Goal: Task Accomplishment & Management: Manage account settings

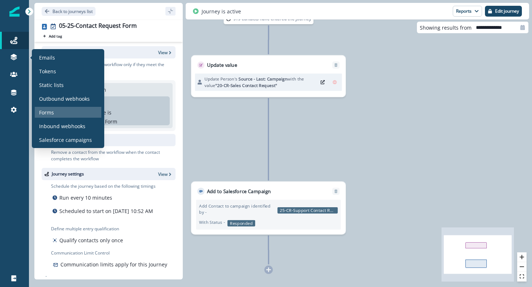
click at [46, 112] on p "Forms" at bounding box center [46, 113] width 15 height 8
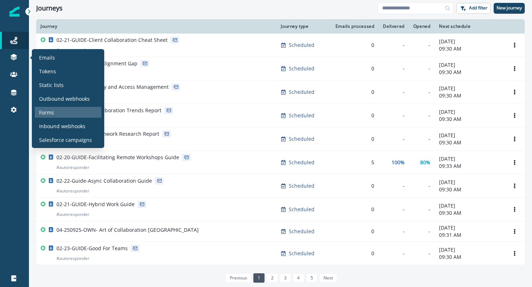
click at [47, 114] on p "Forms" at bounding box center [46, 113] width 15 height 8
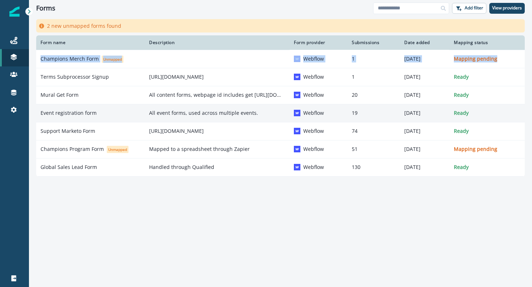
click at [70, 114] on p "Event registration form" at bounding box center [68, 113] width 56 height 7
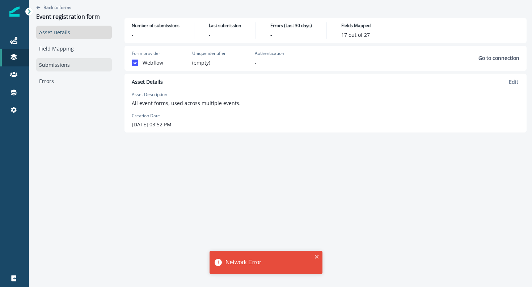
click at [53, 64] on link "Submissions" at bounding box center [74, 64] width 76 height 13
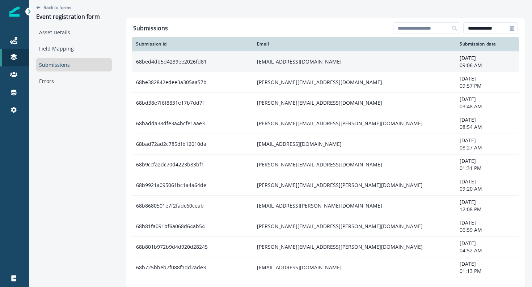
click at [155, 65] on td "68bed4db5d4239ee2026fd81" at bounding box center [192, 61] width 121 height 21
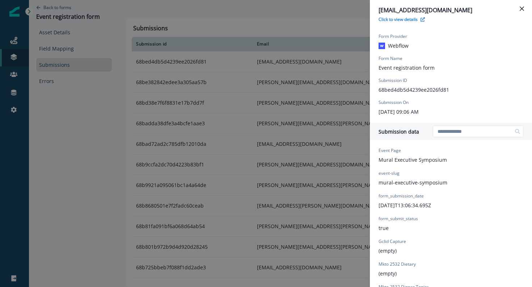
scroll to position [5, 0]
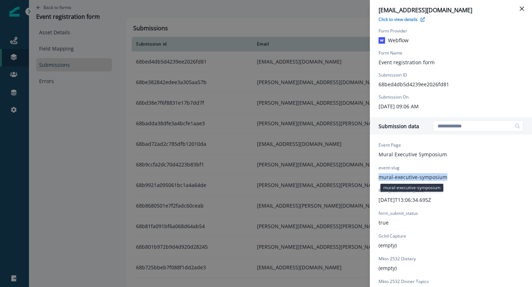
drag, startPoint x: 447, startPoint y: 179, endPoint x: 379, endPoint y: 177, distance: 68.7
copy p "mural-executive-symposium"
click at [23, 46] on div "mjurtz@mural.co Click to view details Form Provider Webflow Form Name Event reg…" at bounding box center [266, 143] width 532 height 287
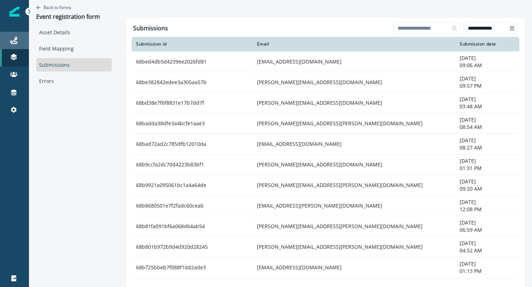
click at [18, 43] on div "Journeys" at bounding box center [14, 40] width 23 height 9
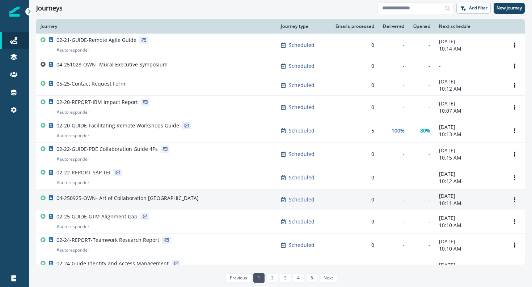
click at [96, 199] on p "04-250925-OWN- Art of Collaboration London" at bounding box center [127, 198] width 142 height 7
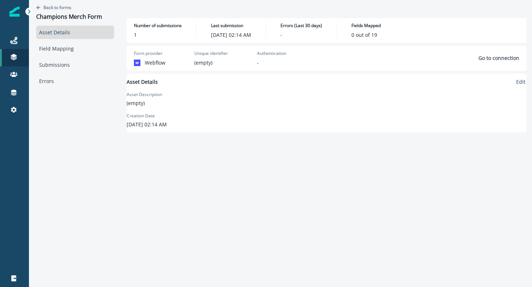
click at [86, 12] on div "Back to forms Champions Merch Form" at bounding box center [75, 13] width 78 height 26
copy div "Champions Merch Form"
click at [12, 38] on icon at bounding box center [13, 40] width 7 height 7
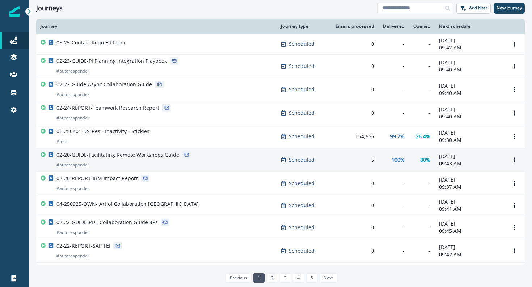
scroll to position [2, 0]
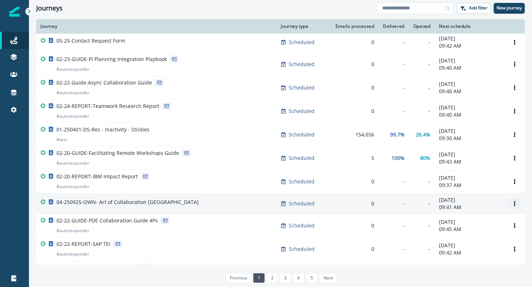
click at [511, 205] on button "Options" at bounding box center [514, 204] width 12 height 11
click at [468, 222] on button "Clone" at bounding box center [479, 222] width 80 height 12
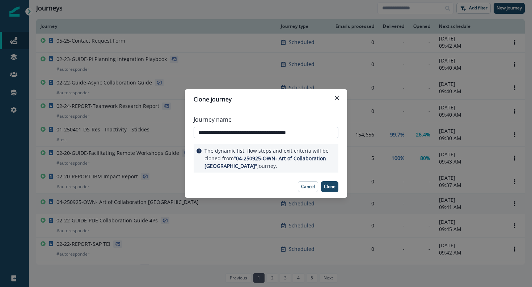
click at [215, 133] on input "**********" at bounding box center [265, 133] width 145 height 12
drag, startPoint x: 241, startPoint y: 133, endPoint x: 340, endPoint y: 133, distance: 99.4
click at [340, 133] on div "**********" at bounding box center [266, 143] width 162 height 66
paste input "text"
type input "**********"
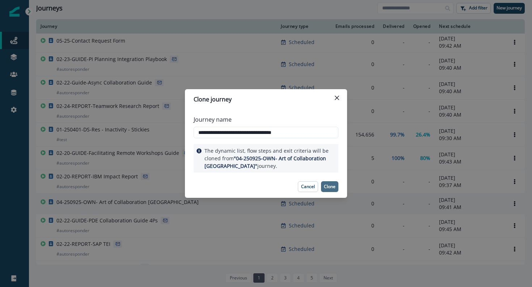
click at [330, 187] on p "Clone" at bounding box center [330, 186] width 12 height 5
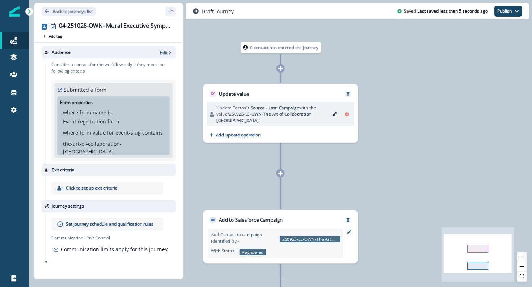
click at [168, 54] on icon "button" at bounding box center [169, 52] width 5 height 5
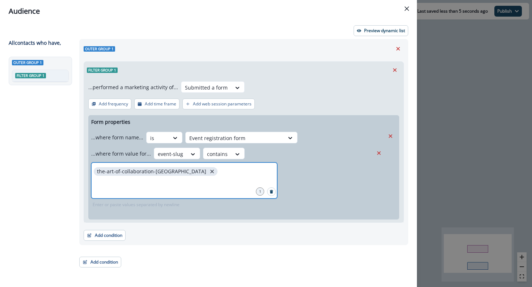
click at [209, 170] on icon "close" at bounding box center [212, 172] width 7 height 7
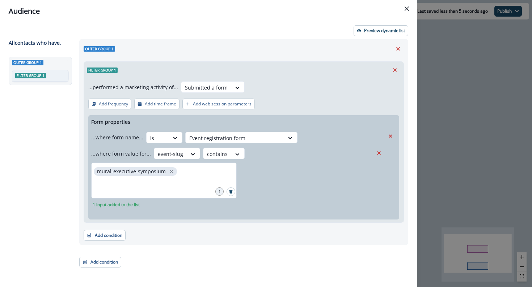
click at [342, 48] on div "Outer group 1" at bounding box center [244, 48] width 320 height 11
click at [367, 32] on p "Preview dynamic list" at bounding box center [384, 30] width 41 height 5
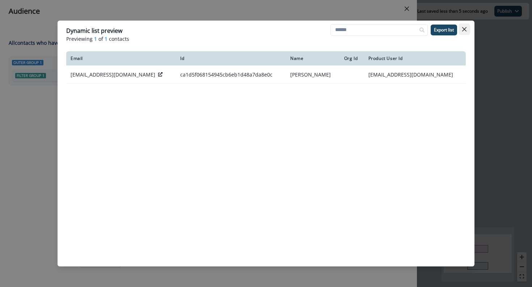
click at [465, 28] on icon "Close" at bounding box center [464, 29] width 4 height 4
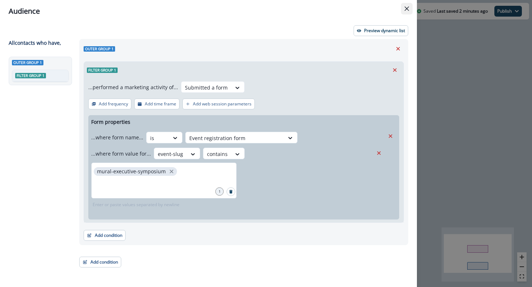
click at [409, 9] on button "Close" at bounding box center [407, 9] width 12 height 12
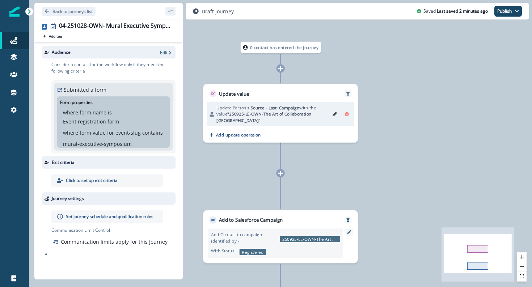
click at [334, 113] on button "Edit" at bounding box center [335, 114] width 10 height 9
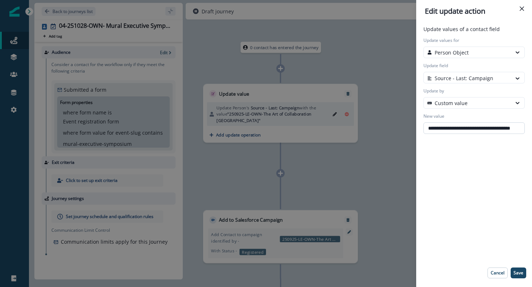
click at [466, 129] on input "**********" at bounding box center [473, 129] width 101 height 12
click at [437, 129] on input "**********" at bounding box center [473, 129] width 101 height 12
drag, startPoint x: 434, startPoint y: 129, endPoint x: 445, endPoint y: 129, distance: 10.5
click at [445, 129] on input "**********" at bounding box center [473, 129] width 101 height 12
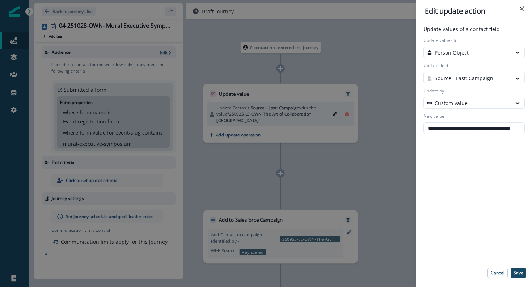
drag, startPoint x: 468, startPoint y: 130, endPoint x: 531, endPoint y: 134, distance: 63.0
click at [531, 134] on div "**********" at bounding box center [474, 154] width 116 height 265
paste input "text"
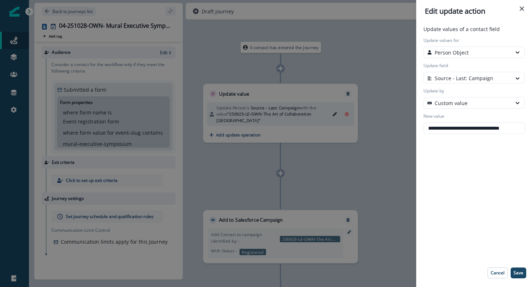
scroll to position [0, 14]
click at [452, 130] on input "**********" at bounding box center [473, 129] width 101 height 12
type input "**********"
click at [455, 144] on div "**********" at bounding box center [474, 154] width 110 height 259
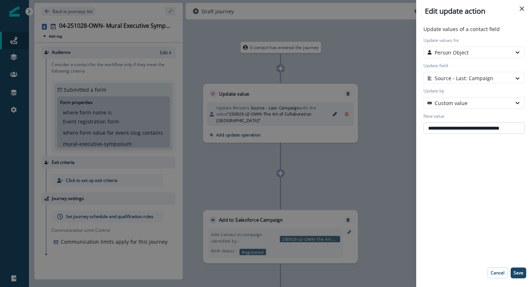
click at [435, 129] on input "**********" at bounding box center [473, 129] width 101 height 12
click at [516, 272] on p "Save" at bounding box center [518, 273] width 10 height 5
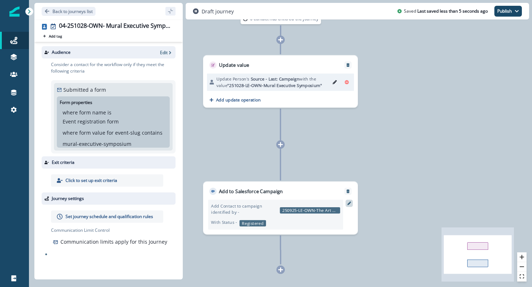
click at [349, 206] on div at bounding box center [348, 203] width 7 height 7
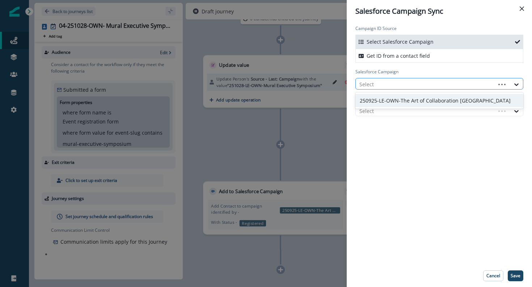
click at [404, 82] on div at bounding box center [425, 84] width 132 height 9
paste input "**********"
type input "**********"
click at [401, 100] on div "251028-LE-OWN-Mural Executive Symposium" at bounding box center [439, 100] width 168 height 13
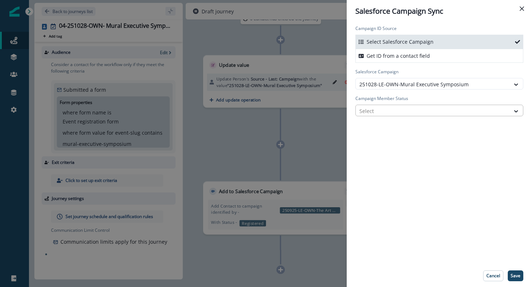
click at [398, 111] on div at bounding box center [432, 111] width 147 height 9
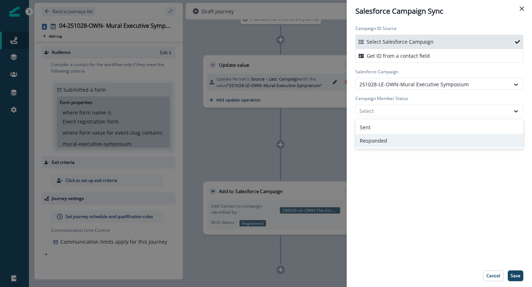
click at [388, 144] on div "Responded" at bounding box center [439, 140] width 168 height 13
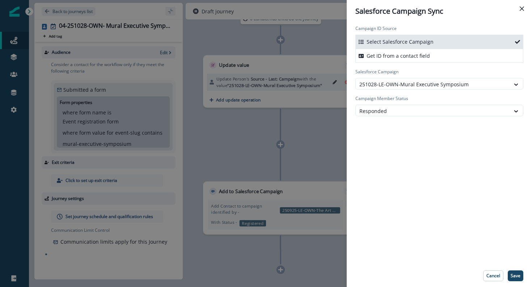
click at [404, 202] on div "Campaign ID Source Select Salesforce Campaign Get ID from a contact field Sales…" at bounding box center [438, 143] width 185 height 243
click at [511, 276] on p "Save" at bounding box center [515, 276] width 10 height 5
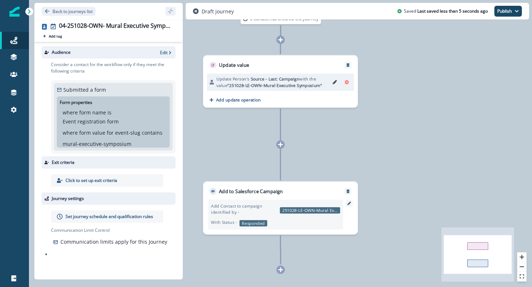
click at [84, 176] on div "Click to set up exit criteria" at bounding box center [107, 181] width 112 height 12
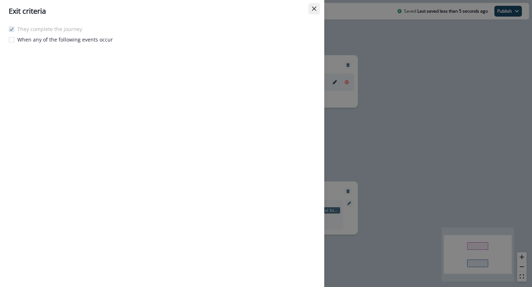
click at [312, 7] on icon "Close" at bounding box center [314, 9] width 4 height 4
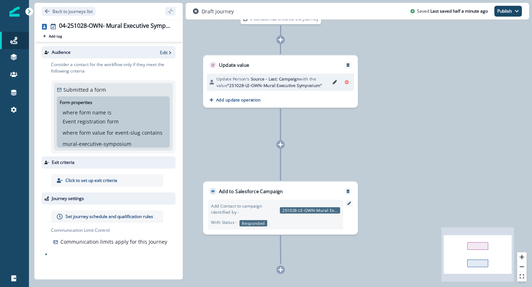
click at [95, 216] on p "Set journey schedule and qualification rules" at bounding box center [109, 217] width 88 height 7
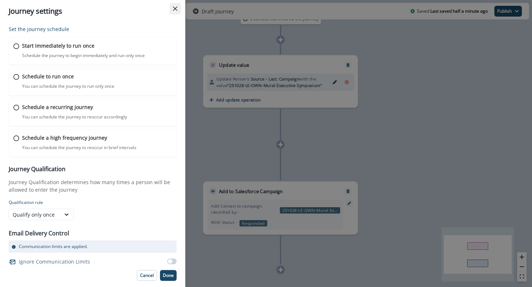
click at [174, 12] on button "Close" at bounding box center [175, 9] width 12 height 12
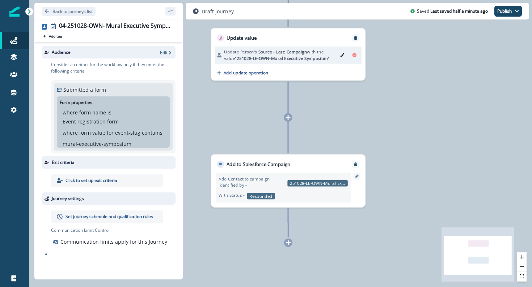
click at [288, 247] on div "0 contact has entered the journey Update value Update Person's Source - Last: C…" at bounding box center [280, 143] width 503 height 287
click at [290, 245] on icon at bounding box center [287, 242] width 5 height 5
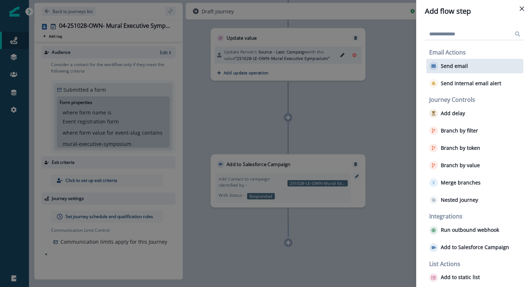
click at [460, 68] on p "Send email" at bounding box center [453, 66] width 27 height 6
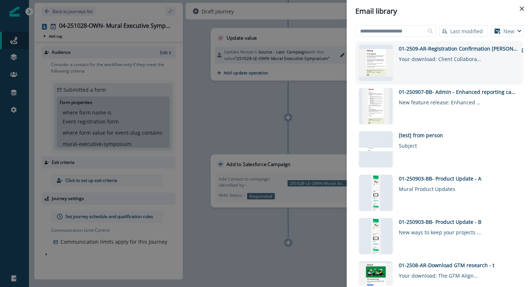
click at [400, 47] on div "01-2509-AR-Registration Confirmation Jay-Z -t" at bounding box center [457, 49] width 119 height 8
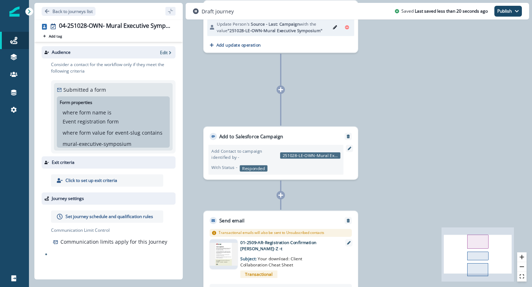
click at [124, 215] on p "Set journey schedule and qualification rules" at bounding box center [109, 217] width 88 height 7
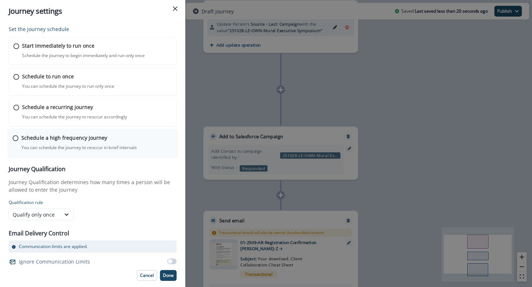
click at [17, 140] on icon at bounding box center [16, 139] width 6 height 6
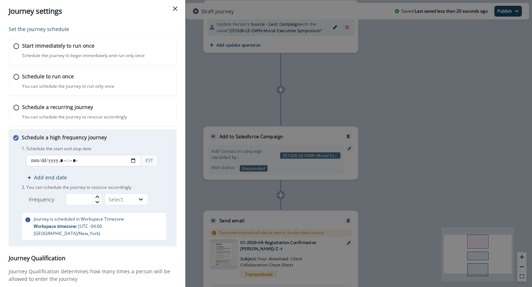
click at [132, 160] on input "datetime-local" at bounding box center [83, 161] width 115 height 12
type input "**********"
click at [175, 149] on div "Schedule a high frequency journey You can schedule the journey to reoccur in br…" at bounding box center [93, 187] width 168 height 117
click at [86, 200] on input "text" at bounding box center [84, 200] width 36 height 12
type input "**"
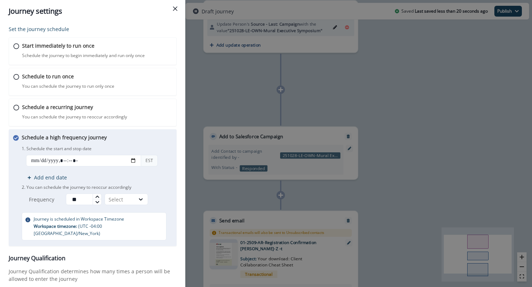
click at [136, 206] on div "Schedule a high frequency journey You can schedule the journey to reoccur in br…" at bounding box center [97, 187] width 150 height 107
click at [136, 198] on div at bounding box center [141, 199] width 12 height 7
click at [132, 215] on div "Minutes" at bounding box center [127, 216] width 43 height 13
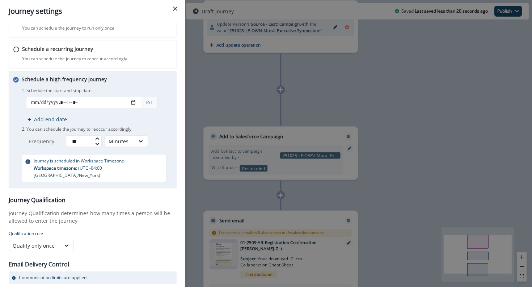
scroll to position [79, 0]
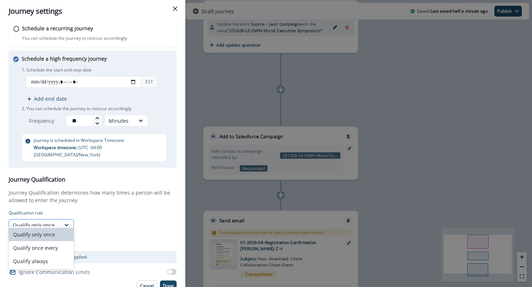
click at [39, 222] on div "Qualify only once" at bounding box center [35, 226] width 44 height 8
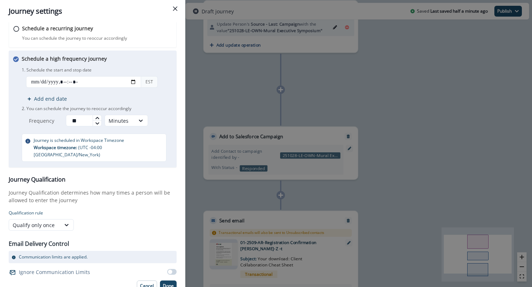
click at [103, 198] on div "Journey Qualification Journey Qualification determines how many times a person …" at bounding box center [93, 203] width 168 height 55
click at [172, 269] on span at bounding box center [171, 272] width 9 height 6
click at [168, 284] on p "Done" at bounding box center [168, 286] width 11 height 5
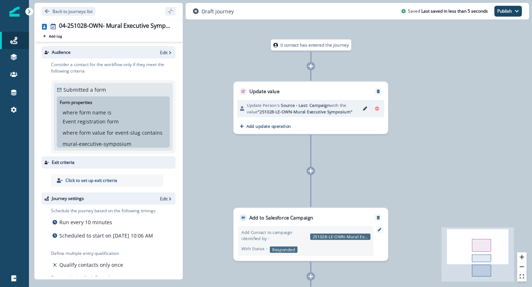
drag, startPoint x: 267, startPoint y: 127, endPoint x: 220, endPoint y: 154, distance: 54.1
click at [220, 154] on div "0 contact has entered the journey Update value Update Person's Source - Last: C…" at bounding box center [280, 143] width 503 height 287
click at [124, 126] on div "where form name is Event registration form where form value for event-slug cont…" at bounding box center [113, 128] width 101 height 39
click at [165, 54] on p "Edit" at bounding box center [164, 53] width 8 height 6
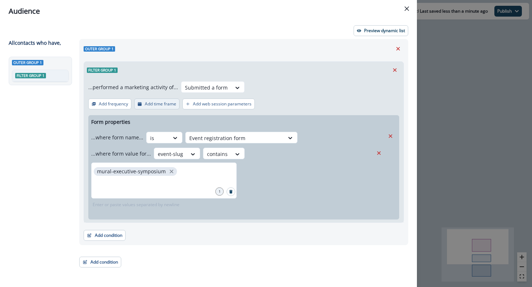
click at [147, 105] on p "Add time frame" at bounding box center [160, 104] width 31 height 5
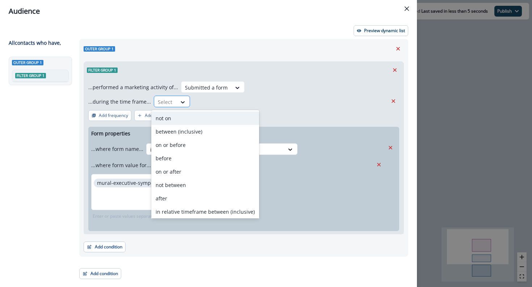
click at [173, 105] on div "Select" at bounding box center [165, 102] width 22 height 12
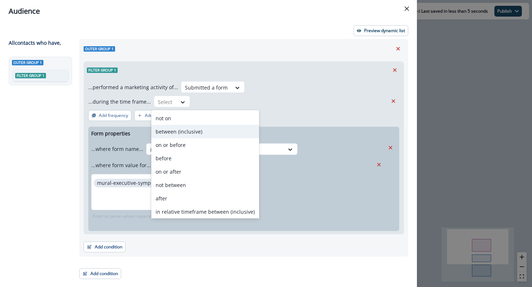
click at [168, 131] on div "between (inclusive)" at bounding box center [205, 131] width 108 height 13
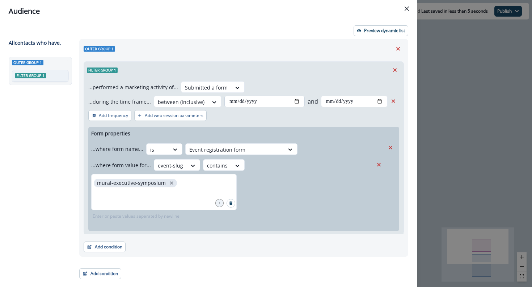
click at [233, 101] on input "date" at bounding box center [264, 102] width 80 height 12
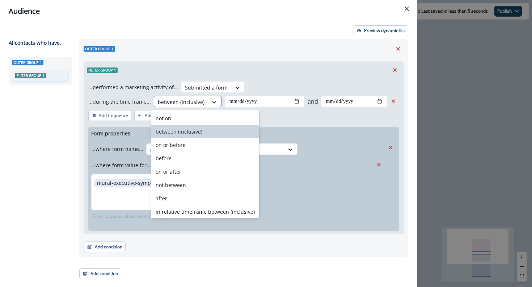
click at [211, 103] on icon at bounding box center [214, 102] width 7 height 7
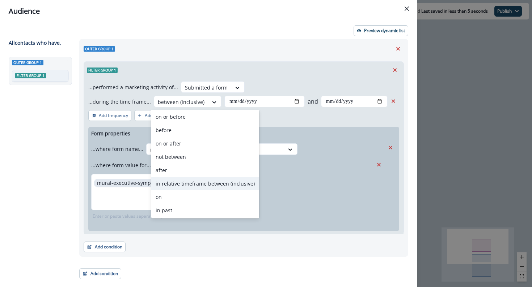
scroll to position [0, 0]
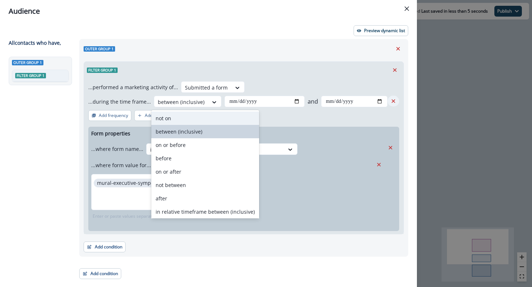
click at [395, 99] on icon "Remove" at bounding box center [393, 101] width 7 height 7
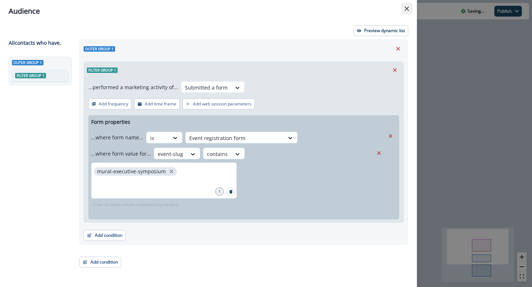
click at [403, 8] on button "Close" at bounding box center [407, 9] width 12 height 12
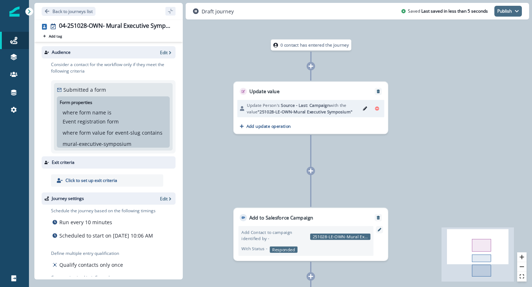
click at [513, 8] on button "Publish" at bounding box center [507, 11] width 27 height 11
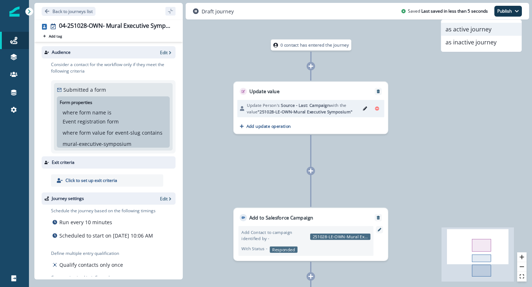
click at [490, 25] on button "as active journey" at bounding box center [481, 29] width 80 height 13
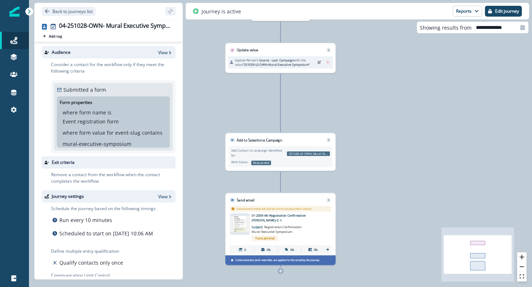
click at [277, 159] on div "With Status - Responded" at bounding box center [280, 162] width 99 height 6
click at [493, 13] on button "Edit journey" at bounding box center [503, 11] width 37 height 11
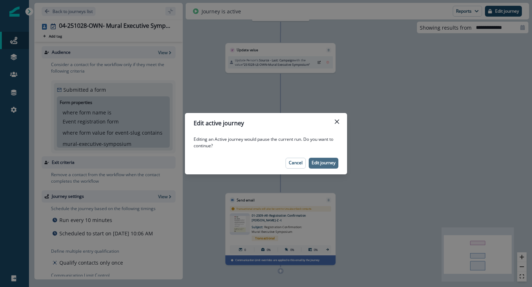
click at [324, 164] on p "Edit journey" at bounding box center [323, 163] width 24 height 5
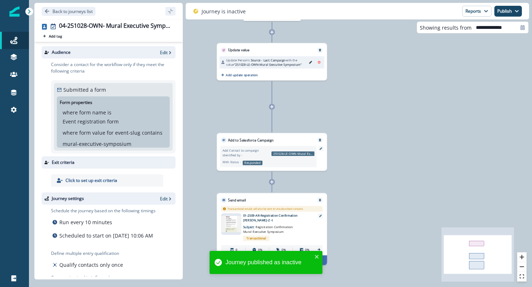
click at [275, 161] on div "With Status - Responded" at bounding box center [268, 162] width 92 height 6
click at [322, 150] on div at bounding box center [320, 148] width 5 height 5
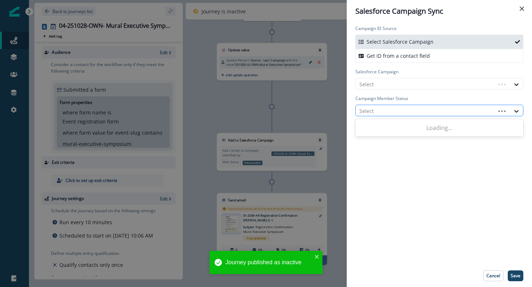
click at [380, 112] on div at bounding box center [425, 111] width 132 height 9
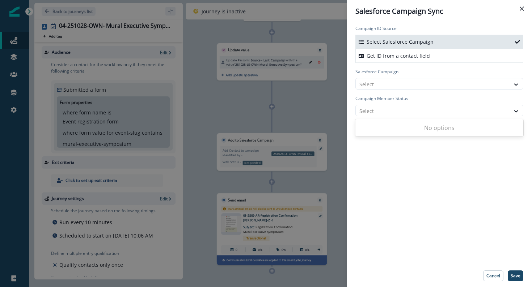
click at [383, 76] on div "Salesforce Campaign Select" at bounding box center [439, 79] width 168 height 21
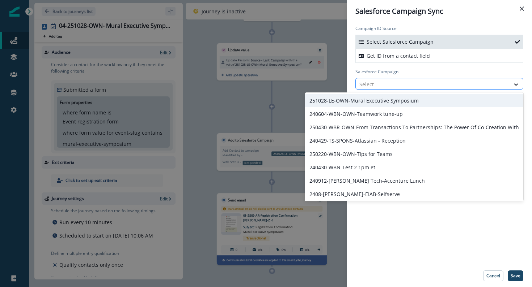
click at [382, 83] on div at bounding box center [432, 84] width 147 height 9
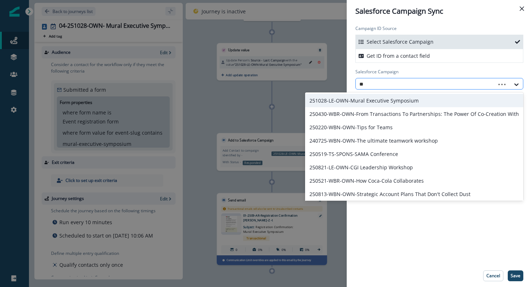
type input "***"
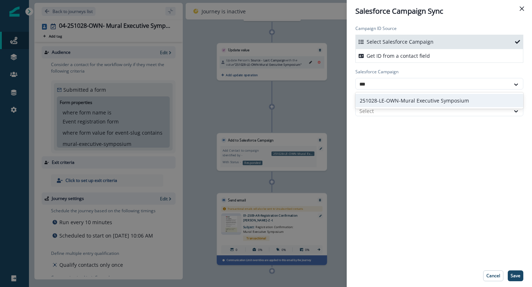
click at [399, 96] on div "251028-LE-OWN-Mural Executive Symposium" at bounding box center [439, 100] width 168 height 13
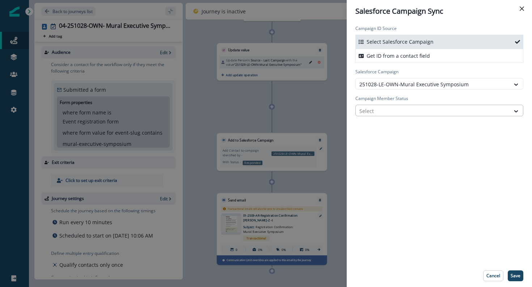
click at [398, 110] on div at bounding box center [432, 111] width 147 height 9
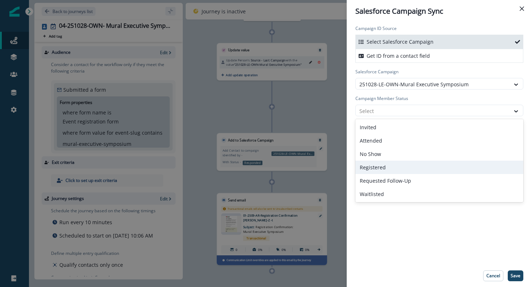
click at [396, 162] on div "Registered" at bounding box center [439, 167] width 168 height 13
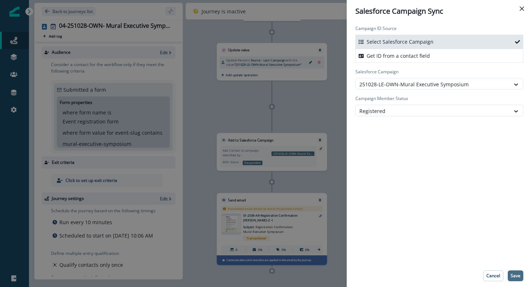
click at [520, 273] on button "Save" at bounding box center [515, 276] width 16 height 11
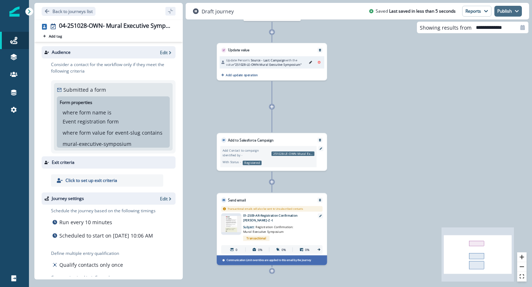
click at [509, 12] on button "Publish" at bounding box center [507, 11] width 27 height 11
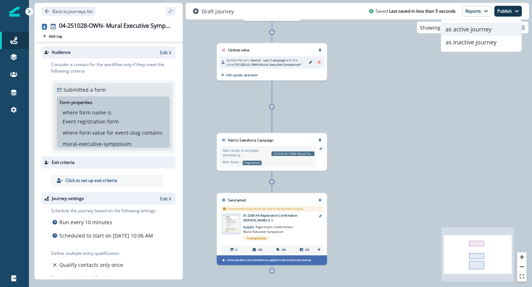
click at [501, 26] on button "as active journey" at bounding box center [481, 29] width 80 height 13
